Goal: Find specific page/section: Find specific page/section

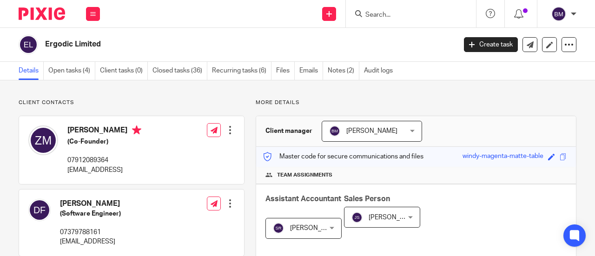
scroll to position [46, 0]
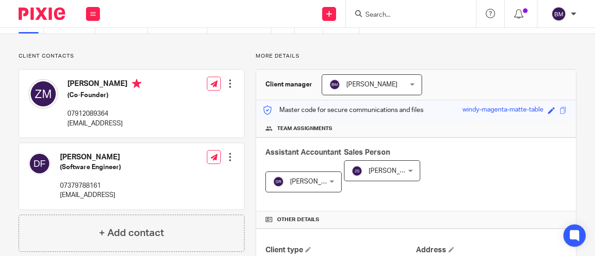
click at [402, 18] on input "Search" at bounding box center [406, 15] width 84 height 8
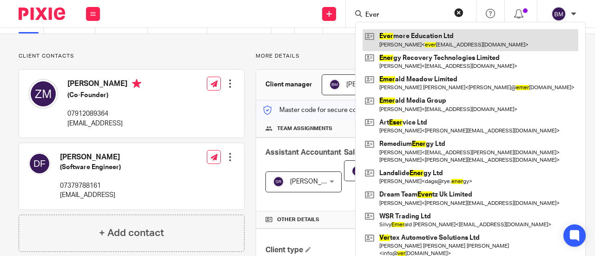
type input "Ever"
click at [451, 43] on link at bounding box center [471, 39] width 216 height 21
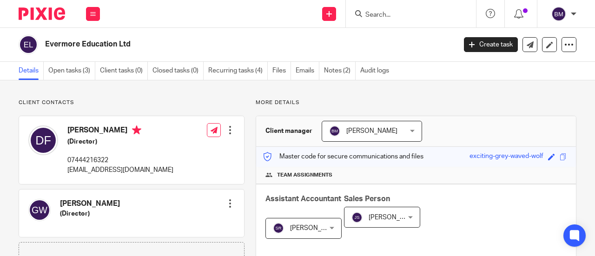
click at [392, 13] on input "Search" at bounding box center [406, 15] width 84 height 8
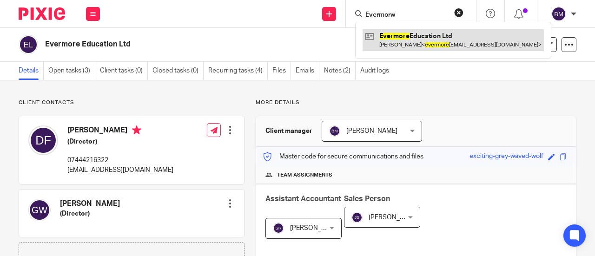
type input "Evermorw"
click at [444, 50] on link at bounding box center [453, 39] width 181 height 21
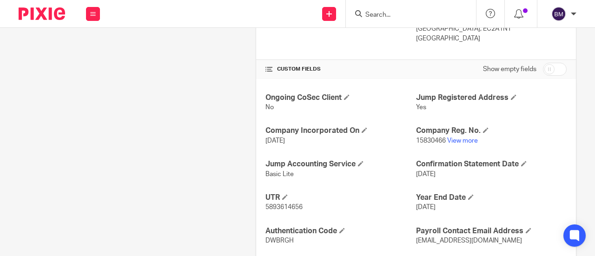
scroll to position [343, 0]
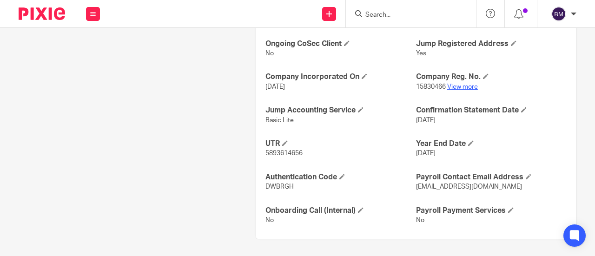
click at [455, 86] on link "View more" at bounding box center [462, 87] width 31 height 7
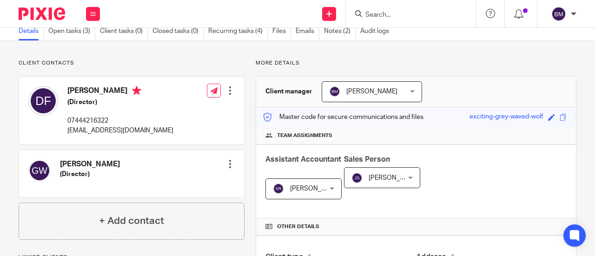
scroll to position [0, 0]
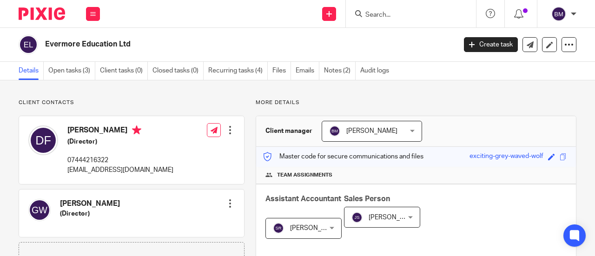
click at [377, 17] on input "Search" at bounding box center [406, 15] width 84 height 8
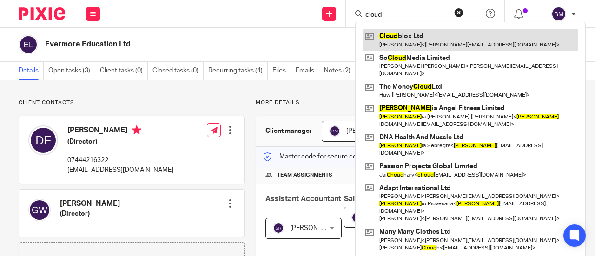
type input "cloud"
click at [412, 36] on link at bounding box center [471, 39] width 216 height 21
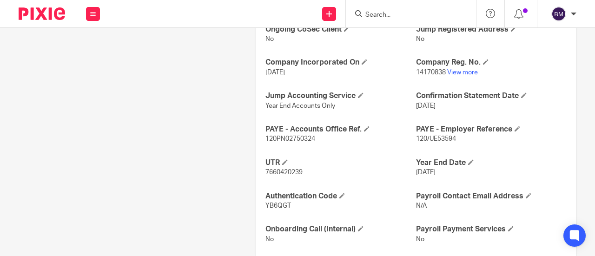
scroll to position [372, 0]
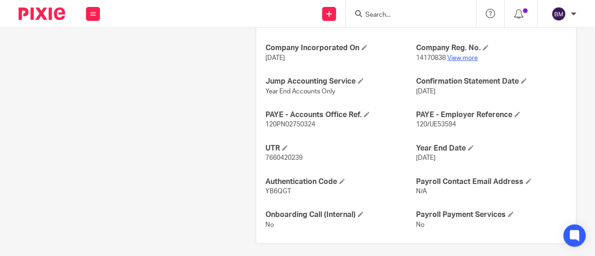
click at [457, 57] on link "View more" at bounding box center [462, 58] width 31 height 7
